Goal: Task Accomplishment & Management: Use online tool/utility

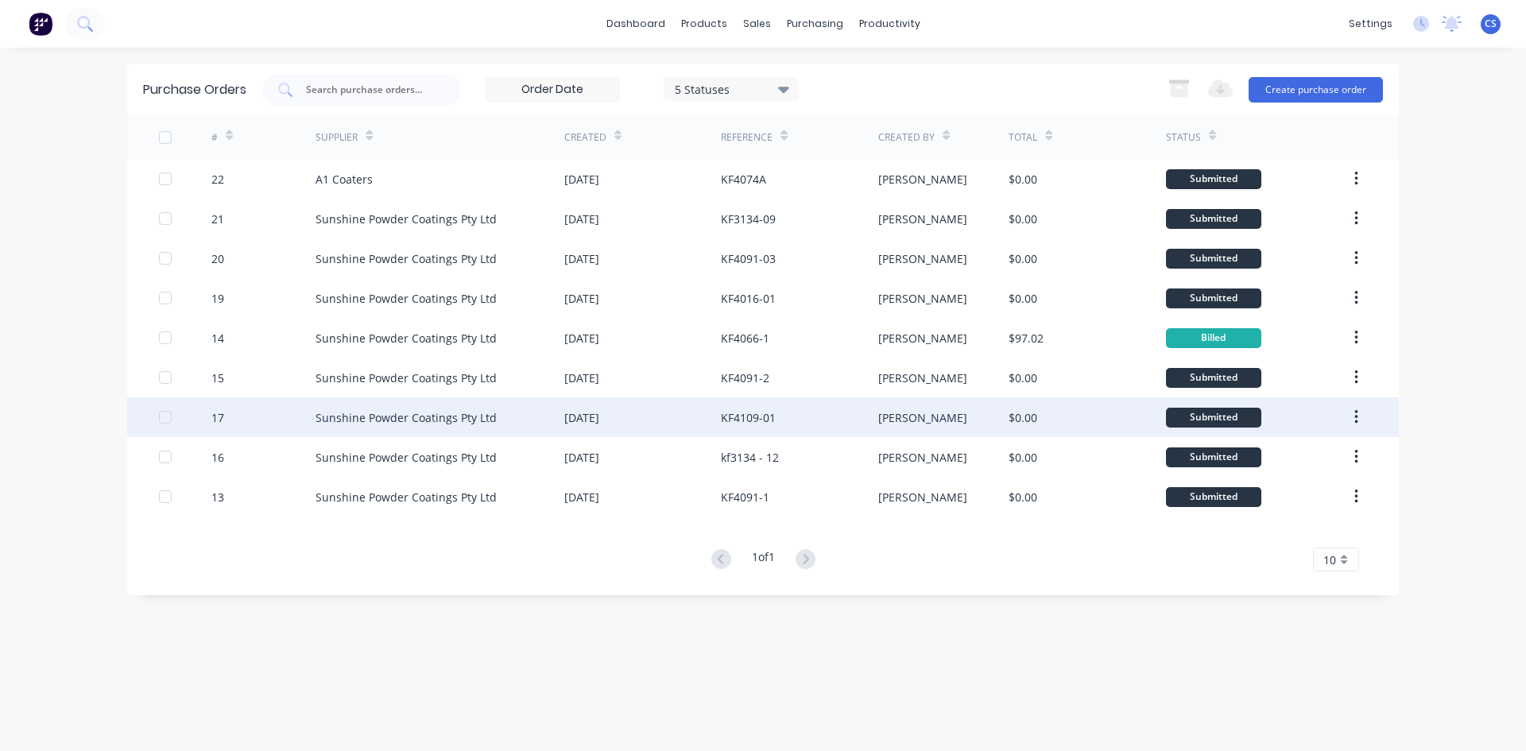
click at [765, 423] on div "KF4109-01" at bounding box center [748, 417] width 55 height 17
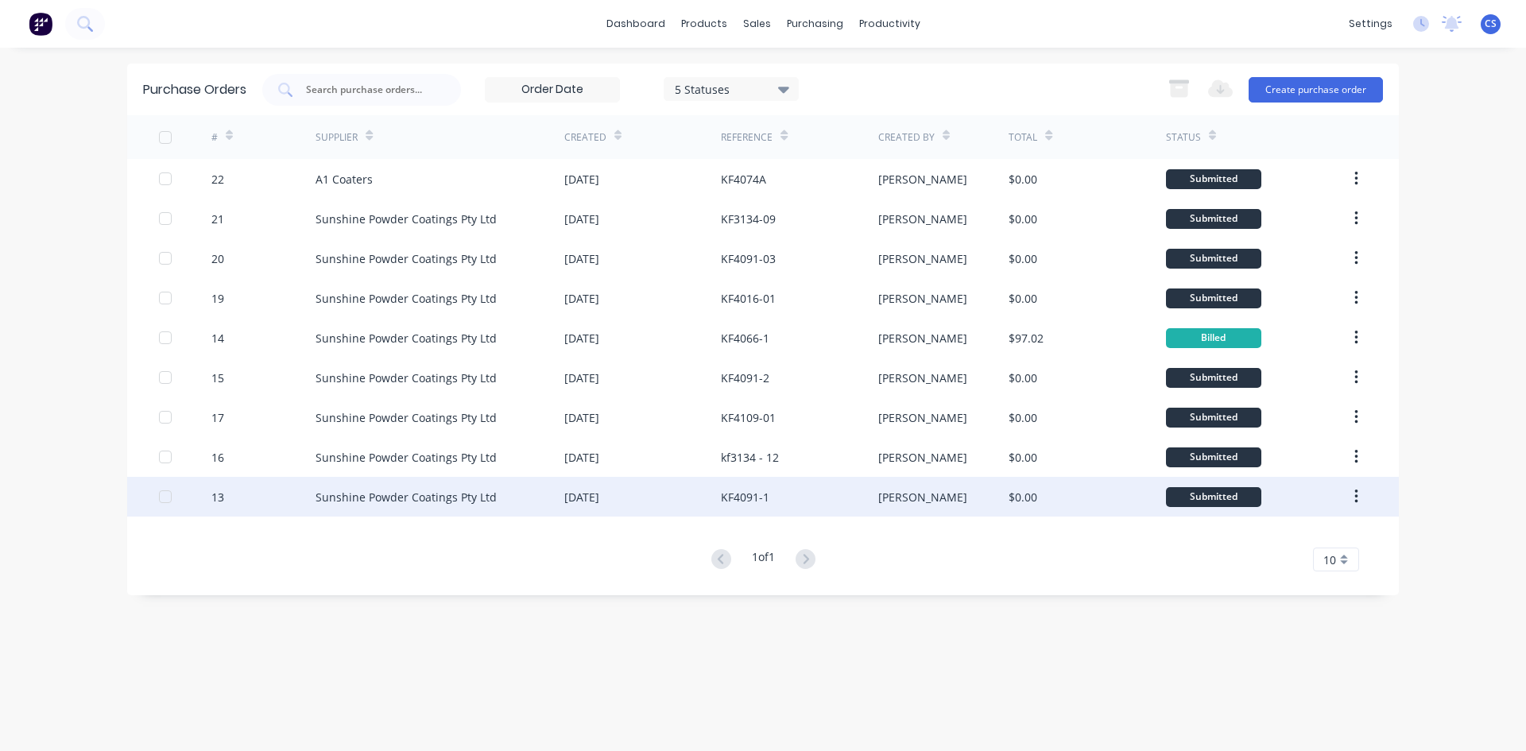
click at [747, 501] on div "KF4091-1" at bounding box center [745, 497] width 48 height 17
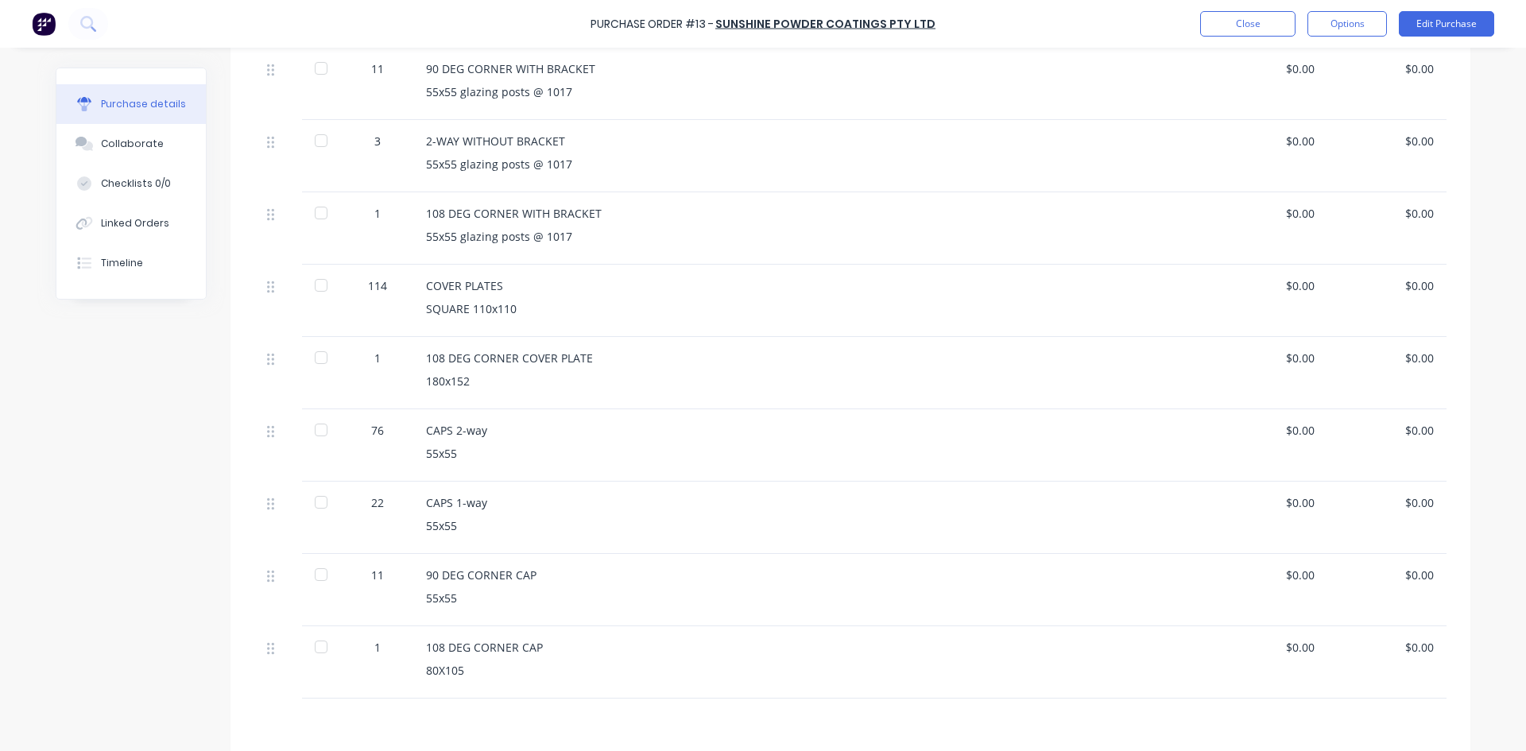
scroll to position [747, 0]
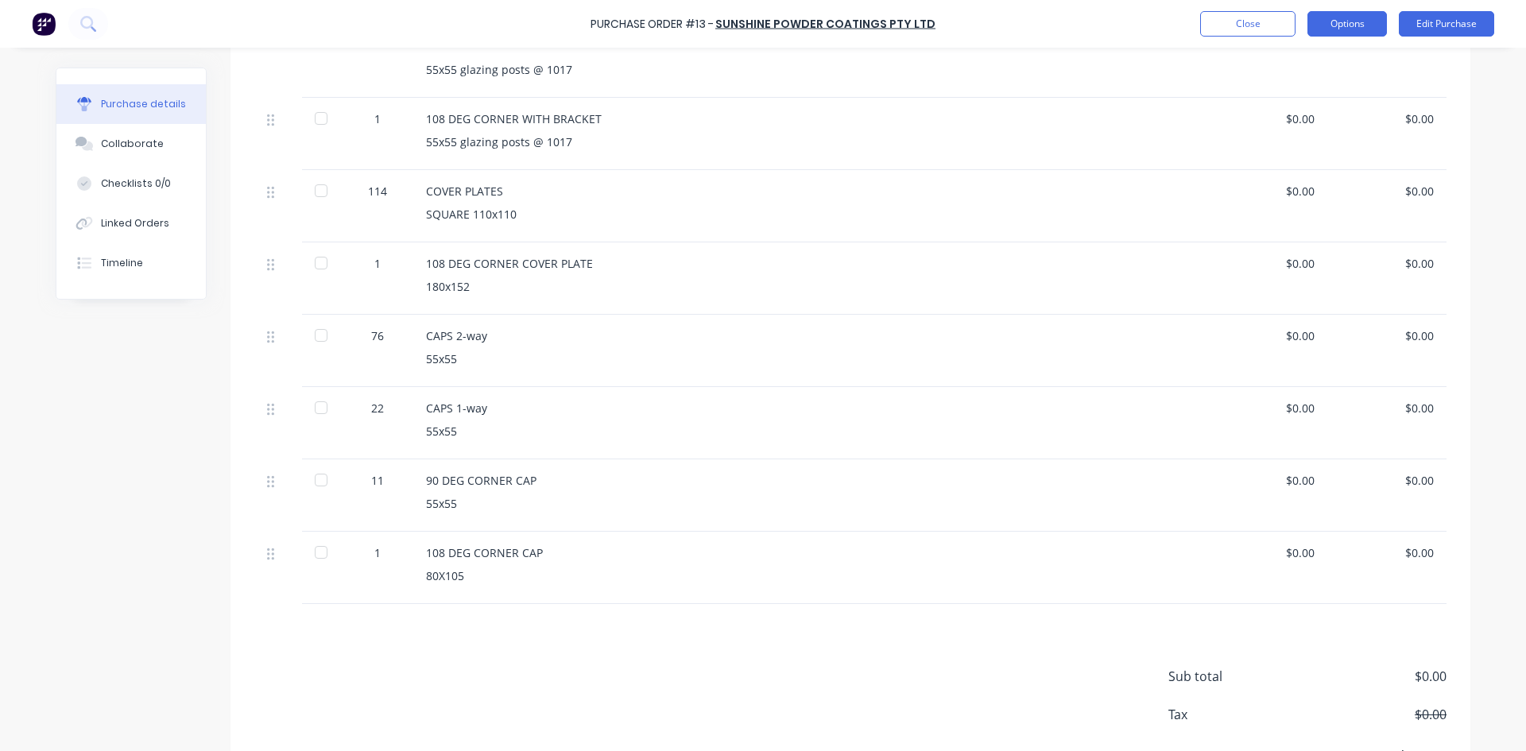
click at [1365, 28] on button "Options" at bounding box center [1347, 23] width 79 height 25
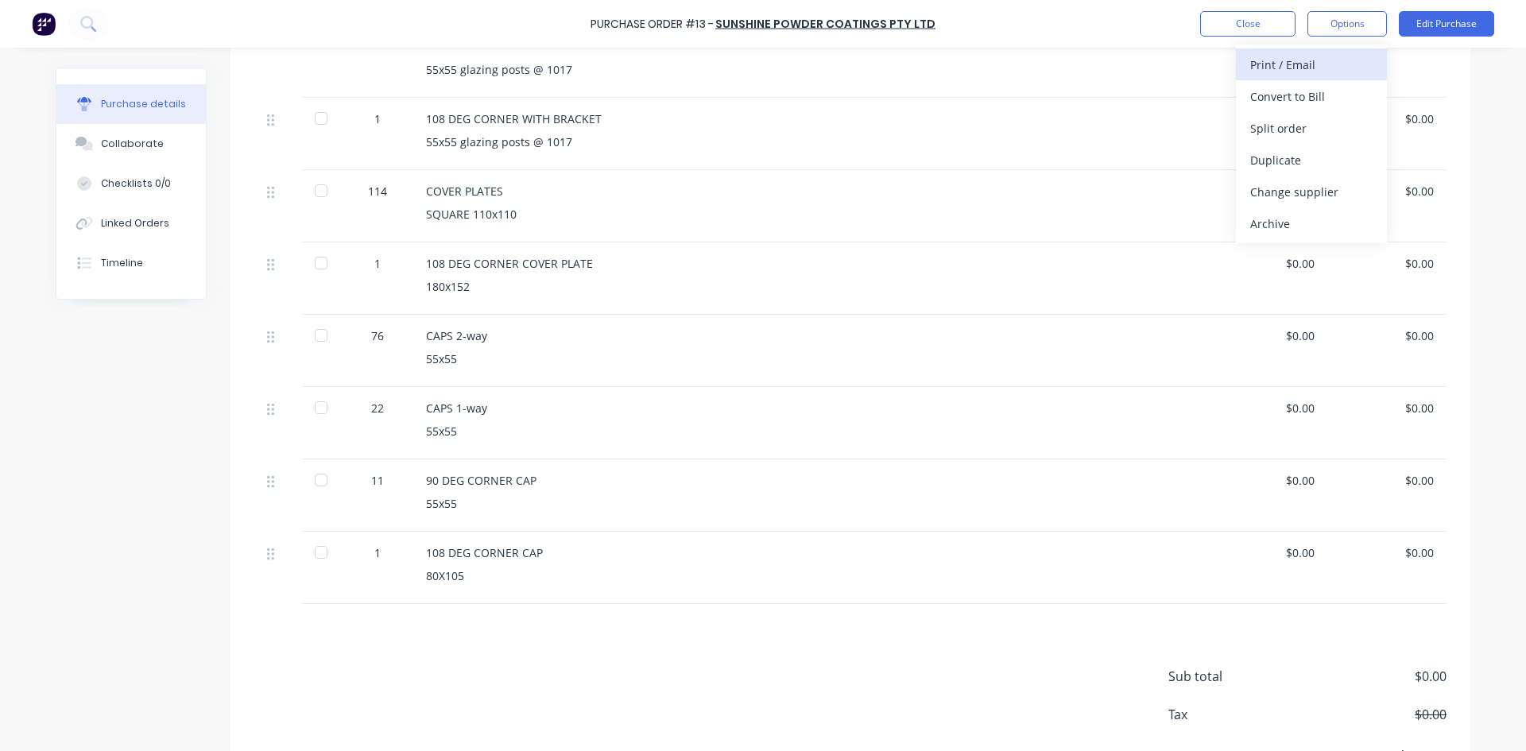
click at [1294, 65] on div "Print / Email" at bounding box center [1311, 64] width 122 height 23
click at [1298, 131] on div "Without pricing" at bounding box center [1311, 128] width 122 height 23
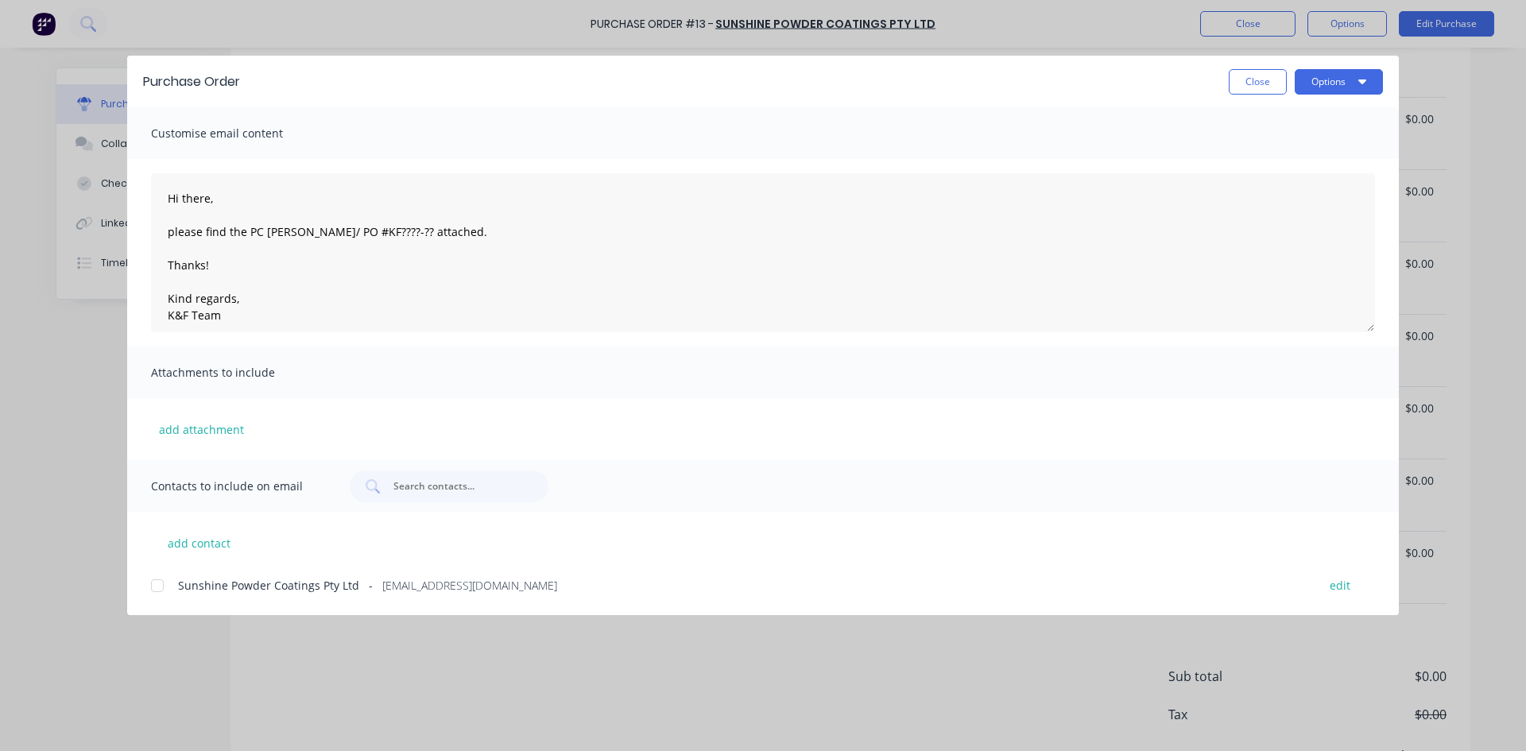
scroll to position [0, 0]
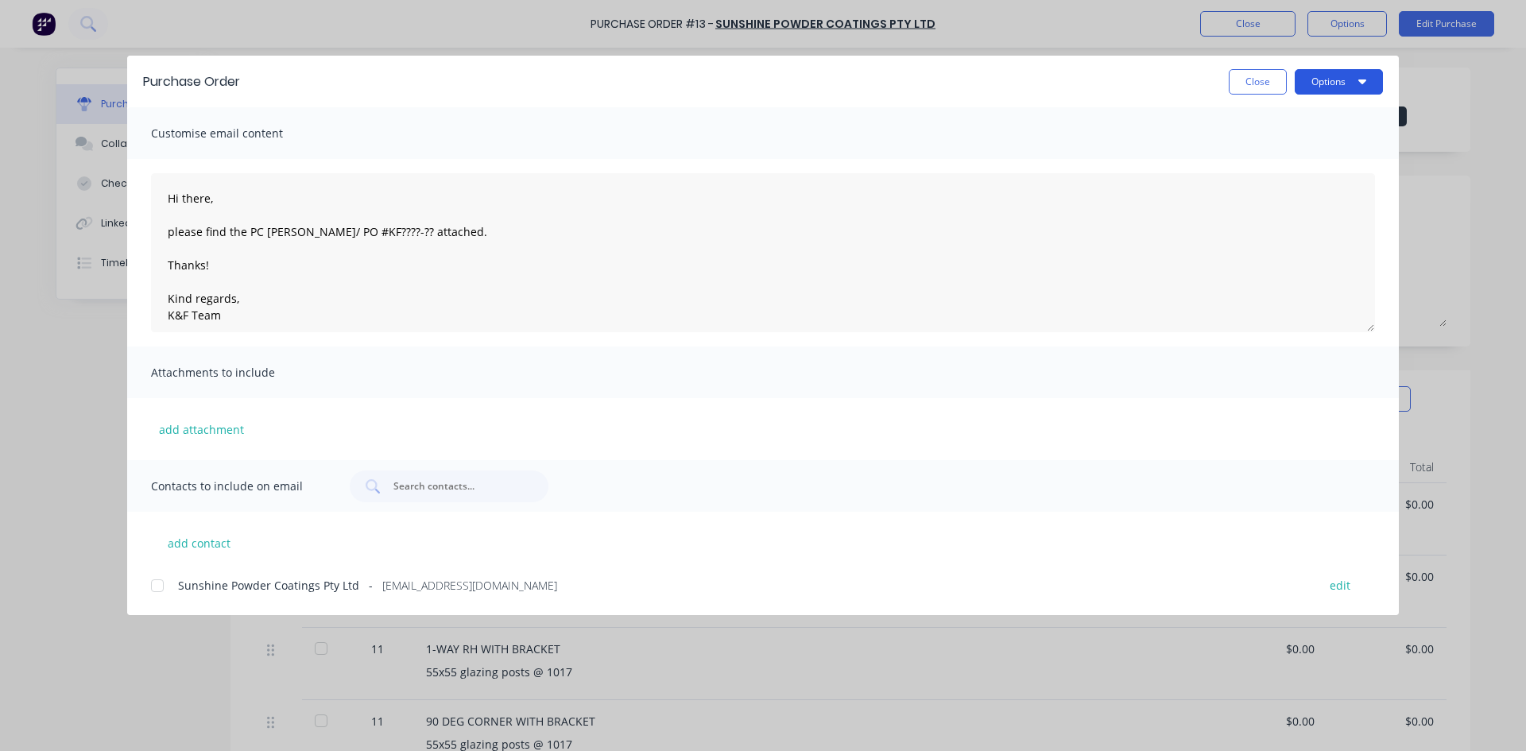
click at [1333, 83] on button "Options" at bounding box center [1339, 81] width 88 height 25
click at [1271, 154] on div "Print" at bounding box center [1307, 153] width 122 height 23
click at [1258, 87] on button "Close" at bounding box center [1258, 81] width 58 height 25
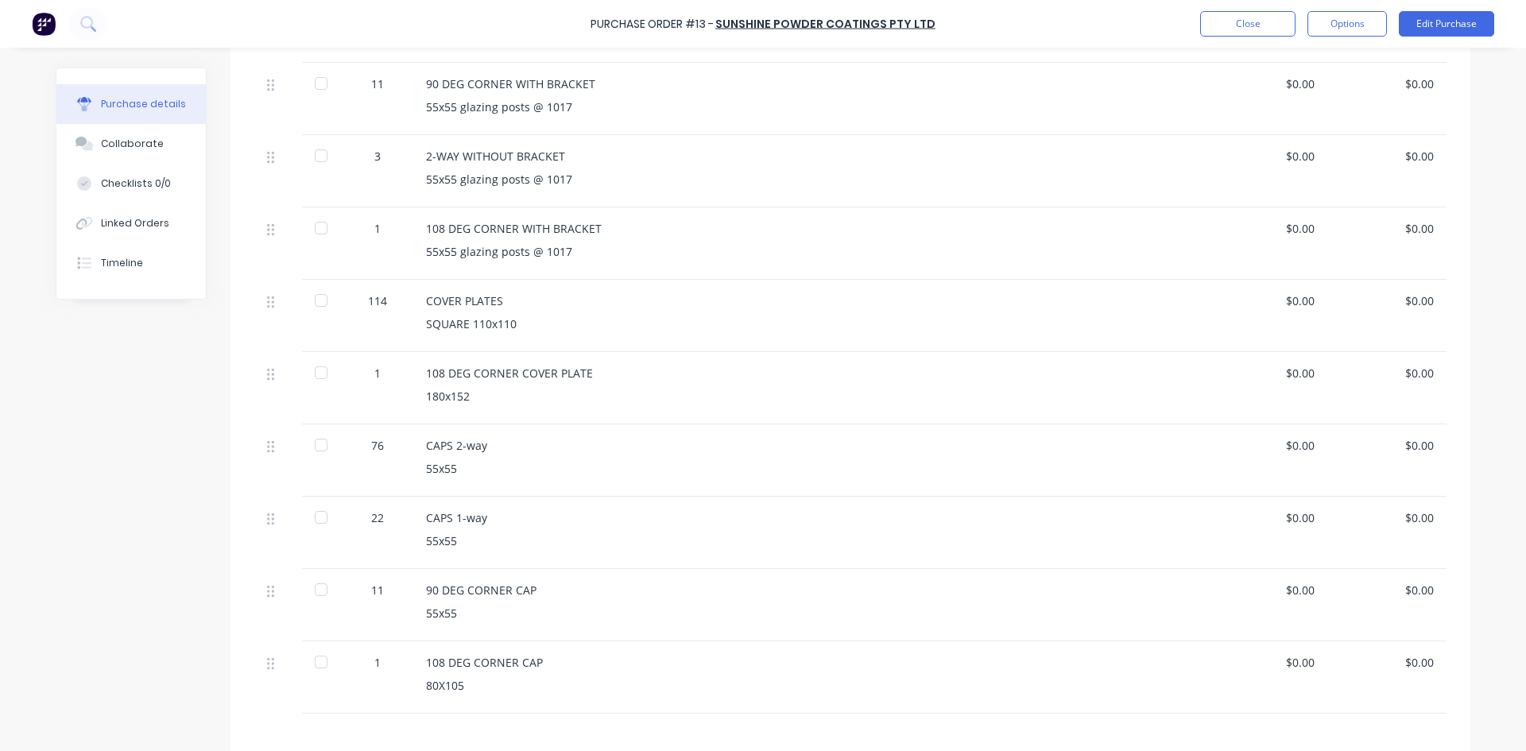
scroll to position [636, 0]
